Goal: Transaction & Acquisition: Purchase product/service

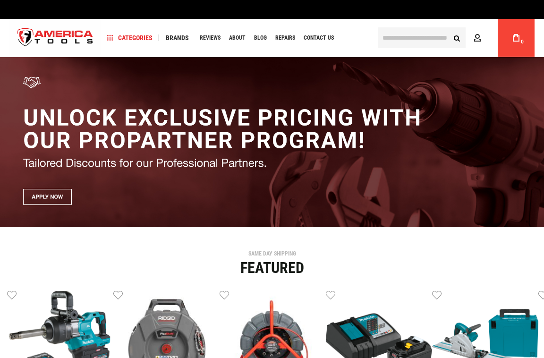
click at [427, 34] on input "text" at bounding box center [421, 37] width 87 height 21
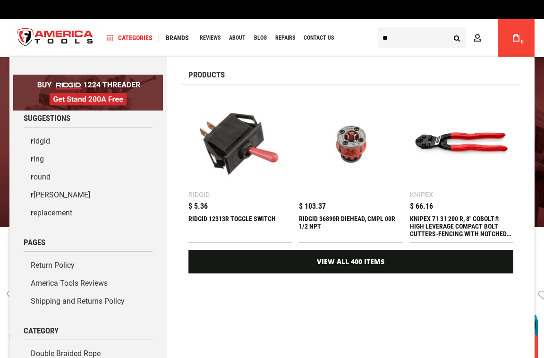
drag, startPoint x: 416, startPoint y: 37, endPoint x: 399, endPoint y: 62, distance: 29.6
click at [415, 39] on input "*" at bounding box center [421, 37] width 87 height 21
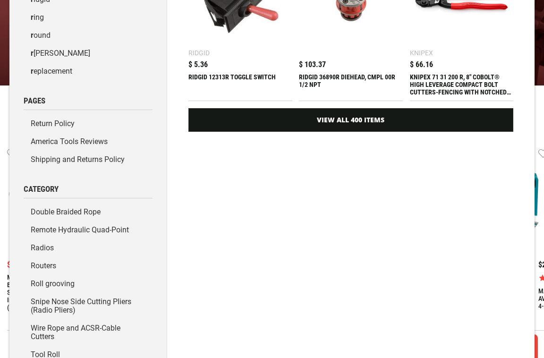
type input "*"
click at [0, 0] on img at bounding box center [0, 0] width 0 height 0
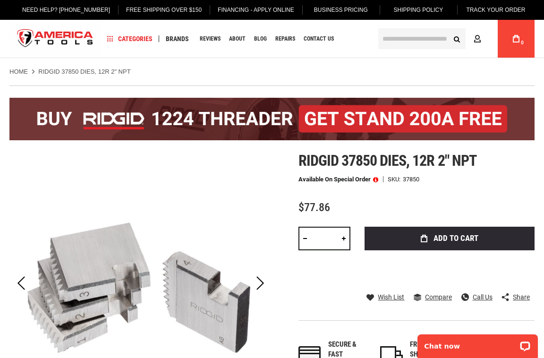
scroll to position [94, 0]
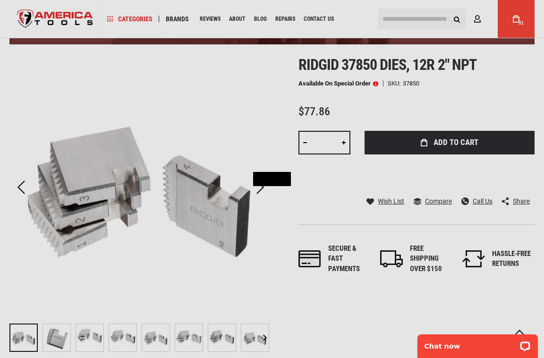
type input "**********"
drag, startPoint x: 4, startPoint y: 85, endPoint x: 0, endPoint y: 86, distance: 4.8
click at [0, 86] on html "Please wait... The store will not work correctly in the case when cookies are d…" at bounding box center [272, 85] width 544 height 358
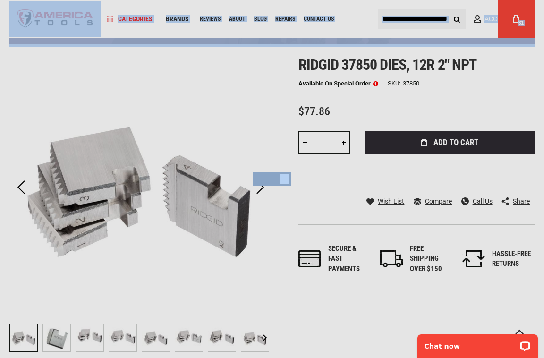
click at [406, 88] on div "Please wait..." at bounding box center [272, 179] width 544 height 358
